Goal: Task Accomplishment & Management: Use online tool/utility

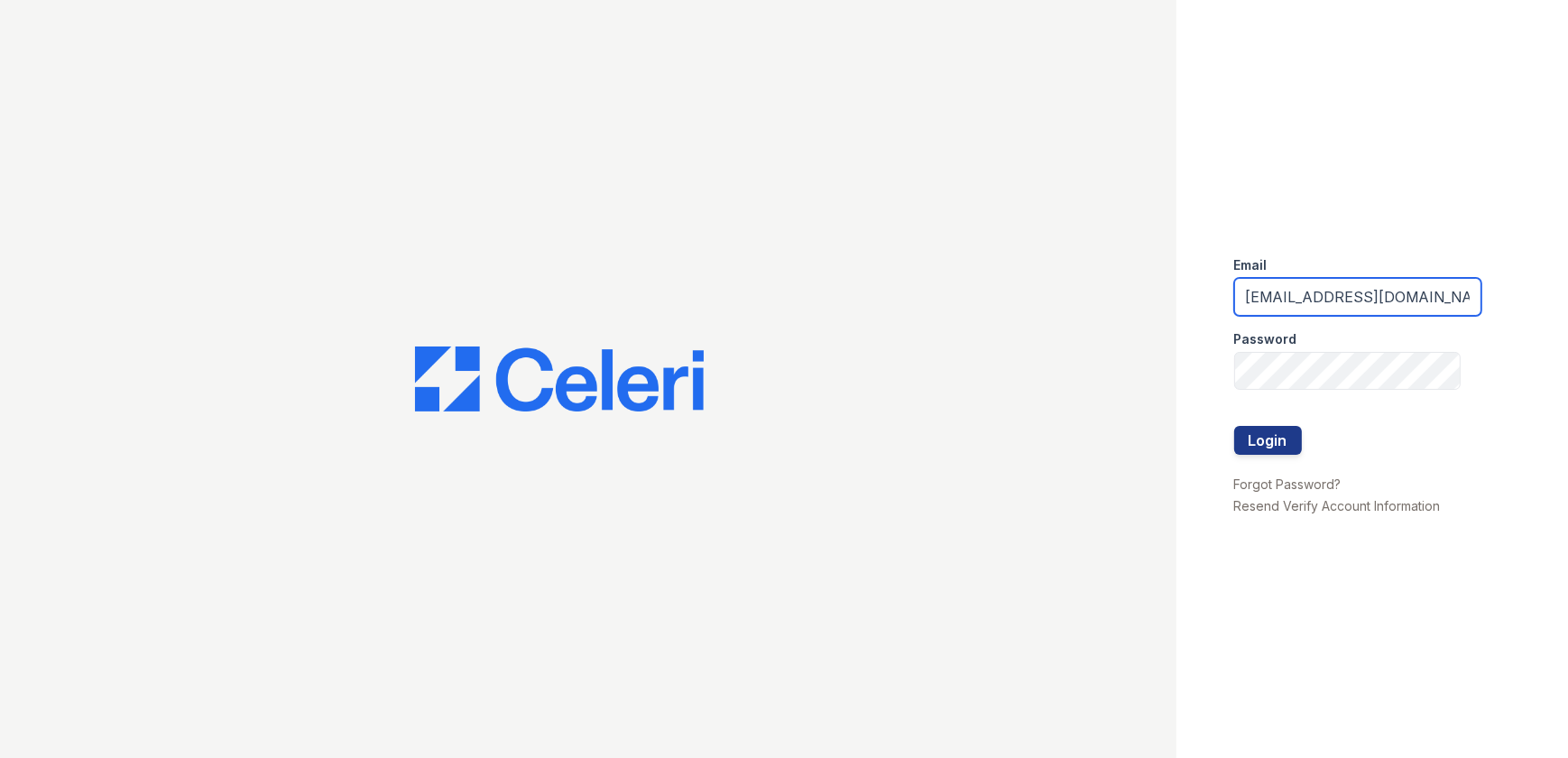
drag, startPoint x: 1455, startPoint y: 296, endPoint x: 1153, endPoint y: 316, distance: 302.7
click at [1153, 316] on div "Email arrivelex@trinity-pm.com Password Login Forgot Password? Resend Verify Ac…" at bounding box center [784, 379] width 1568 height 758
type input "mflowers@trinity-pm.com"
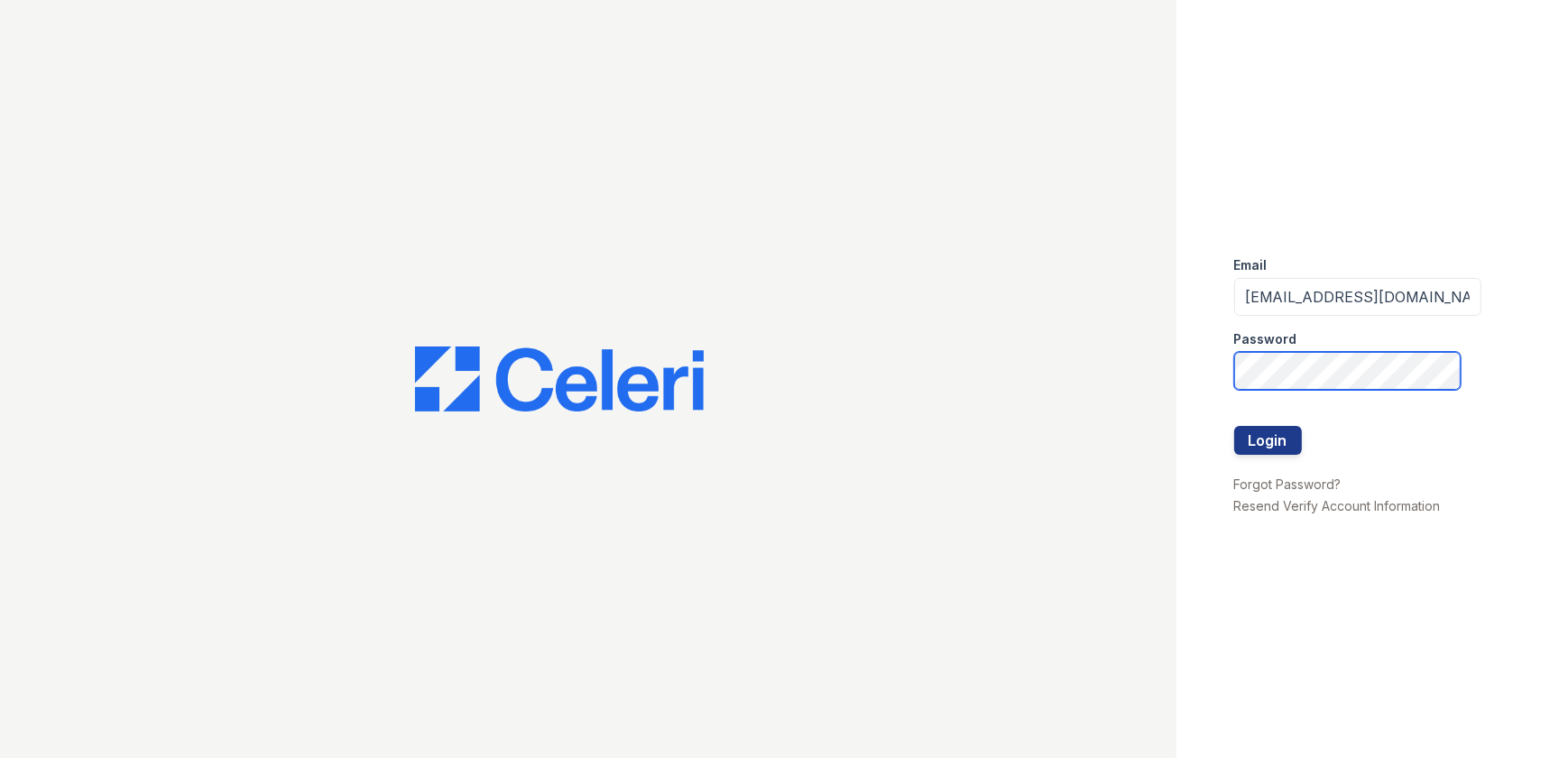
click at [1104, 343] on div "Email mflowers@trinity-pm.com Password Login Forgot Password? Resend Verify Acc…" at bounding box center [784, 379] width 1568 height 758
click at [1234, 426] on button "Login" at bounding box center [1268, 440] width 68 height 29
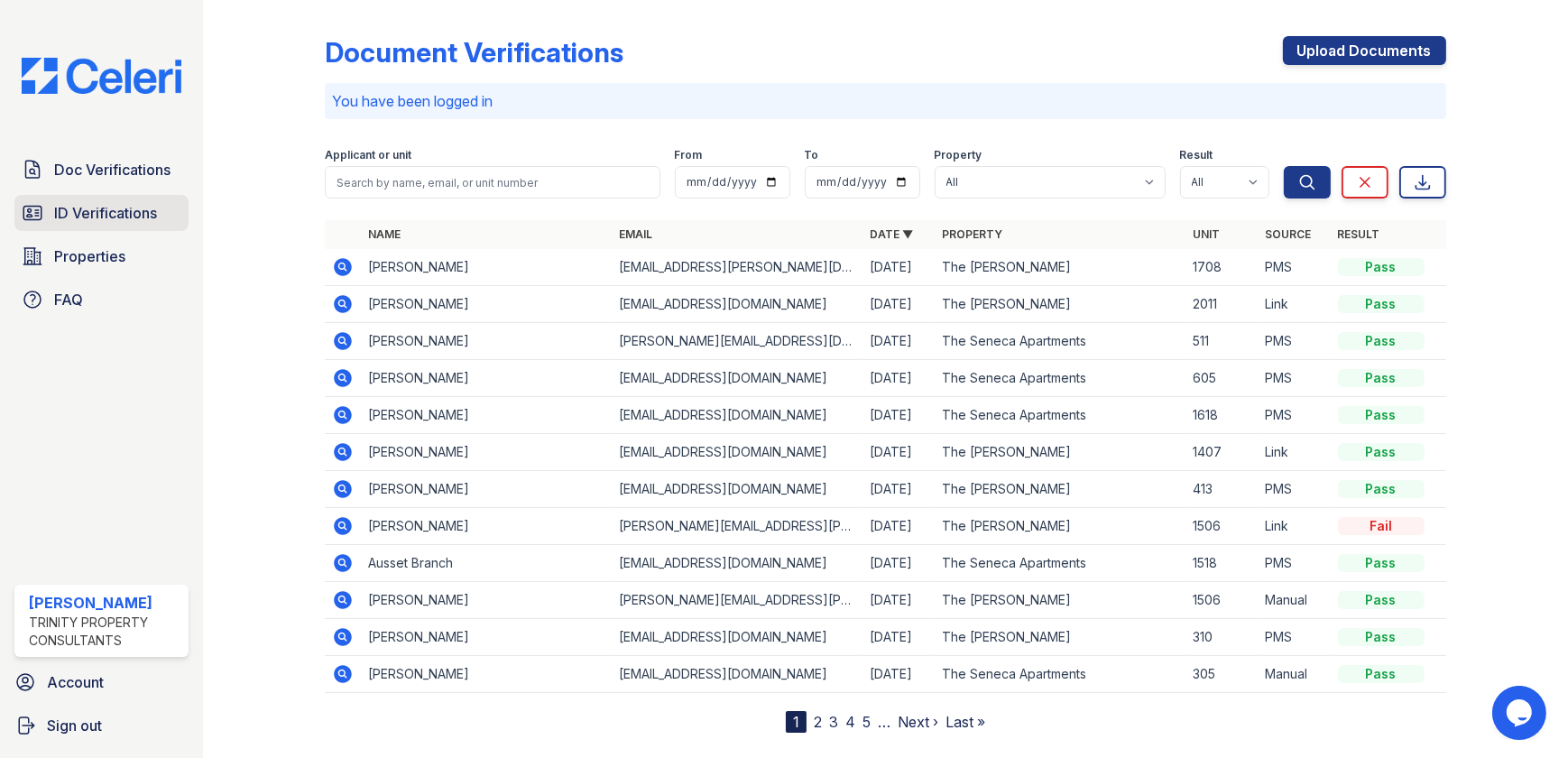
drag, startPoint x: 97, startPoint y: 214, endPoint x: 150, endPoint y: 211, distance: 53.1
click at [97, 214] on span "ID Verifications" at bounding box center [106, 213] width 103 height 22
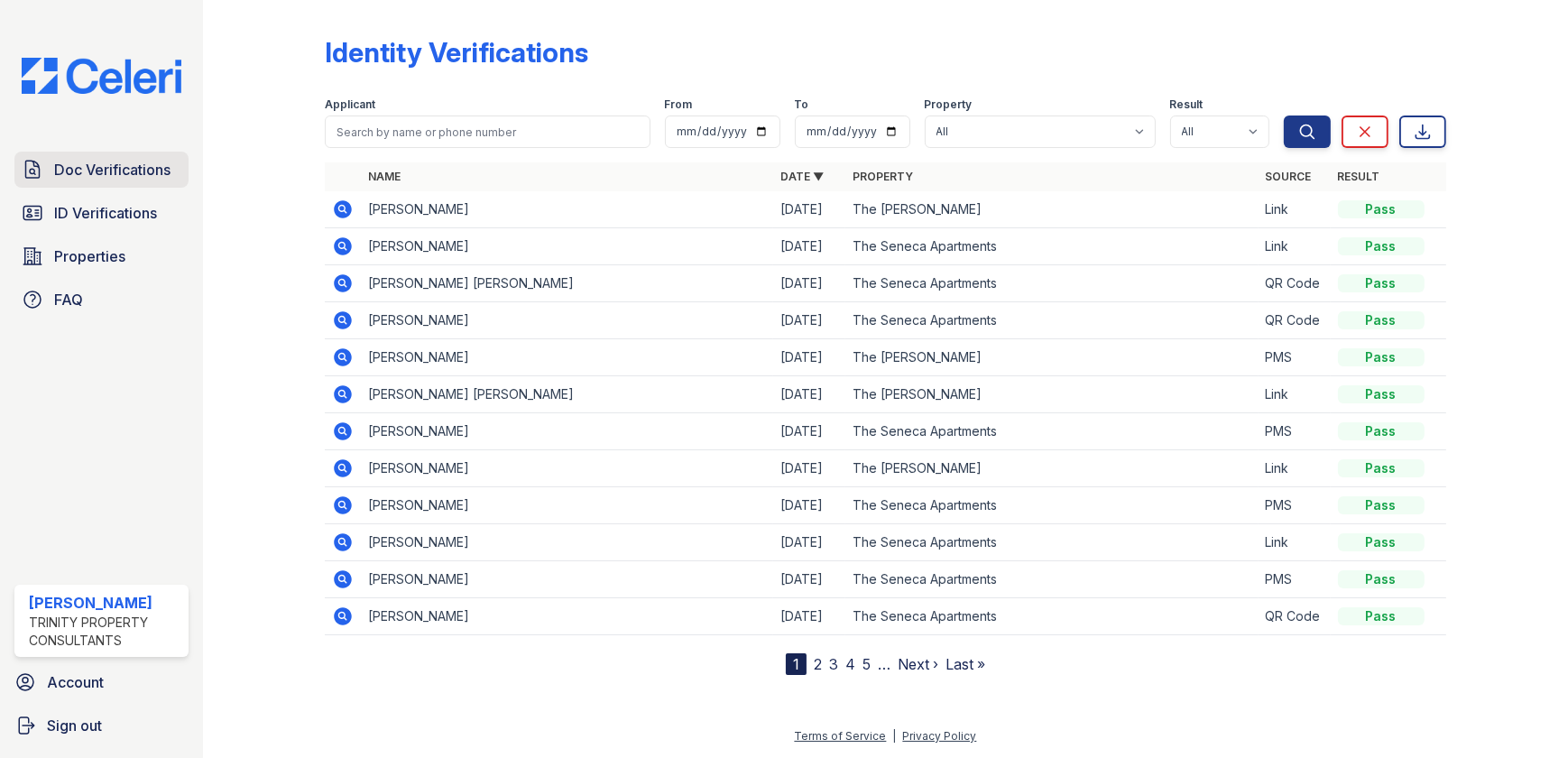
click at [68, 162] on span "Doc Verifications" at bounding box center [112, 170] width 117 height 22
